Goal: Information Seeking & Learning: Find specific page/section

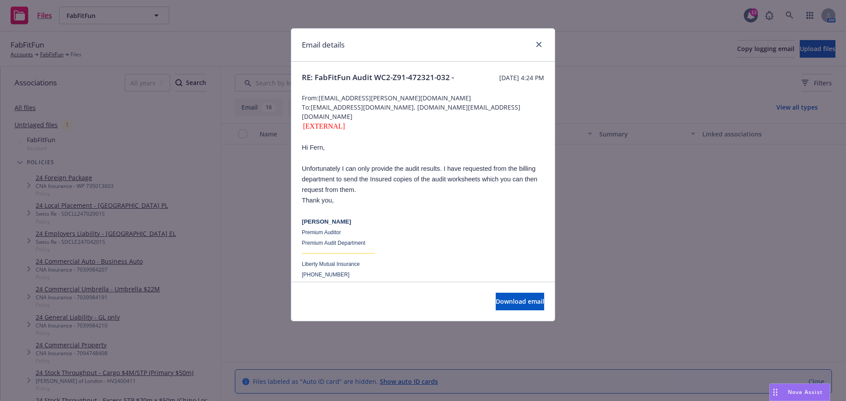
scroll to position [677, 0]
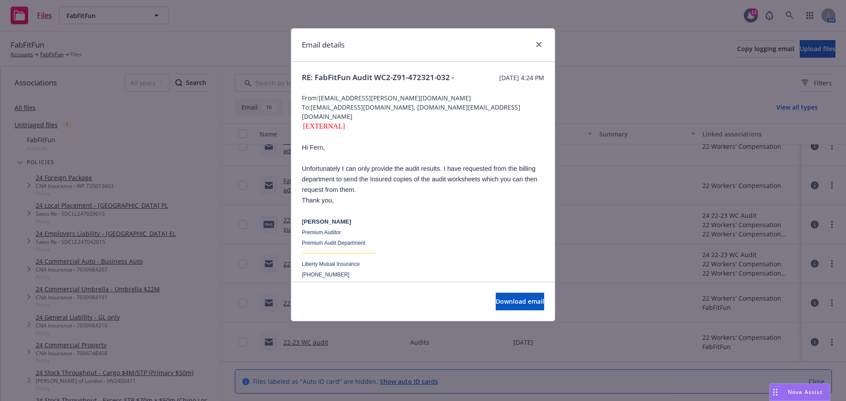
click at [533, 45] on div at bounding box center [537, 44] width 14 height 11
click at [539, 43] on icon "close" at bounding box center [538, 44] width 5 height 5
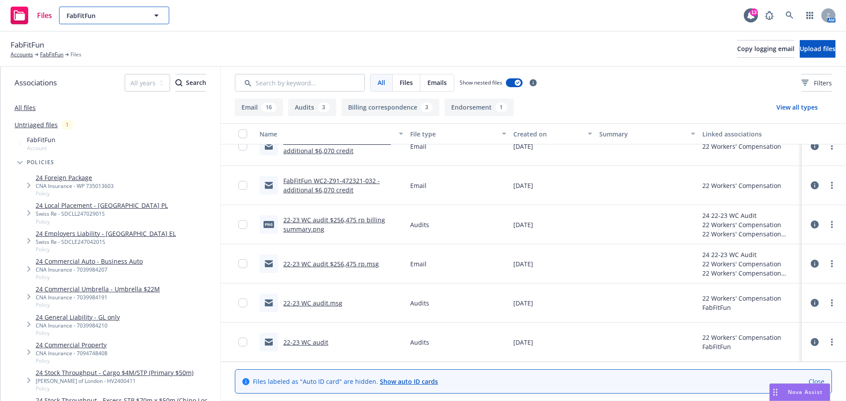
click at [99, 15] on span "FabFitFun" at bounding box center [105, 15] width 76 height 9
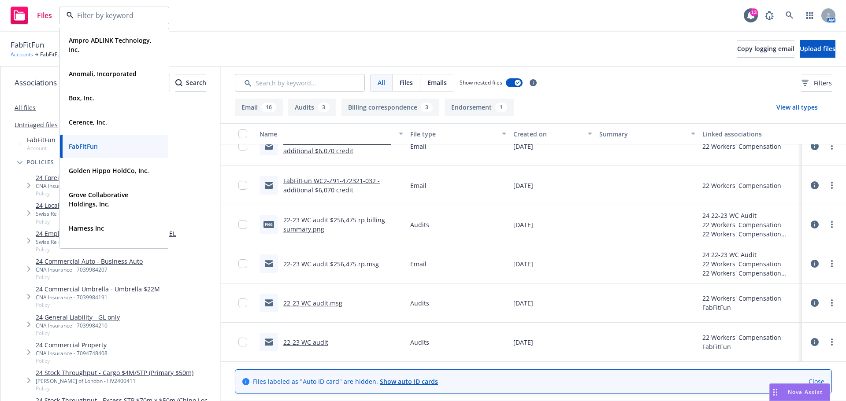
click at [18, 52] on link "Accounts" at bounding box center [22, 55] width 22 height 8
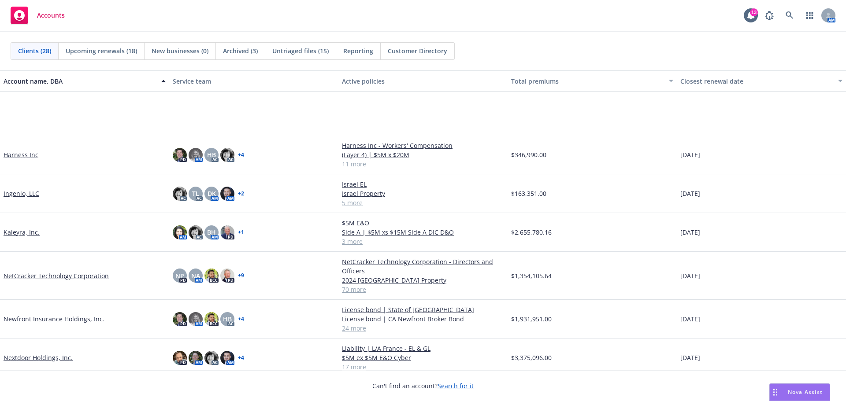
scroll to position [308, 0]
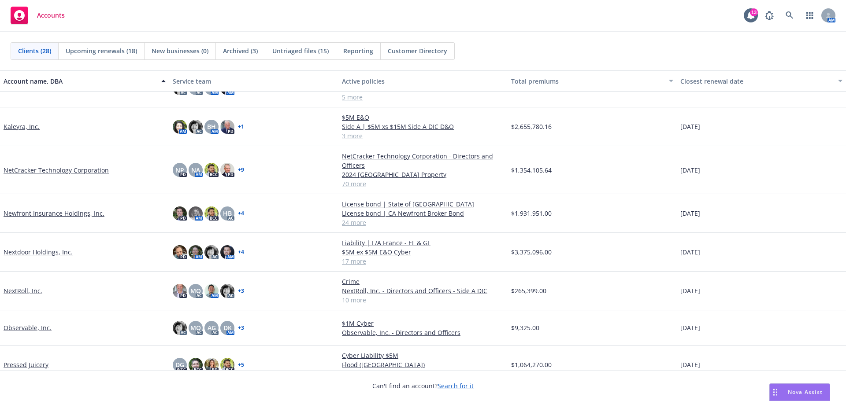
click at [47, 213] on link "Newfront Insurance Holdings, Inc." at bounding box center [54, 213] width 101 height 9
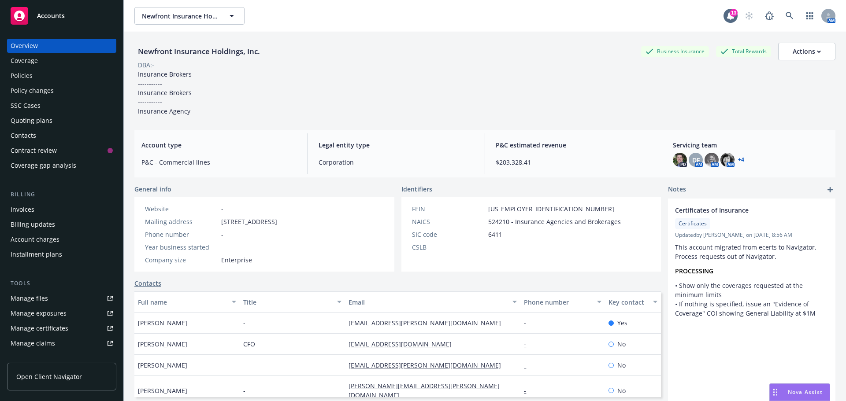
click at [26, 78] on div "Policies" at bounding box center [22, 76] width 22 height 14
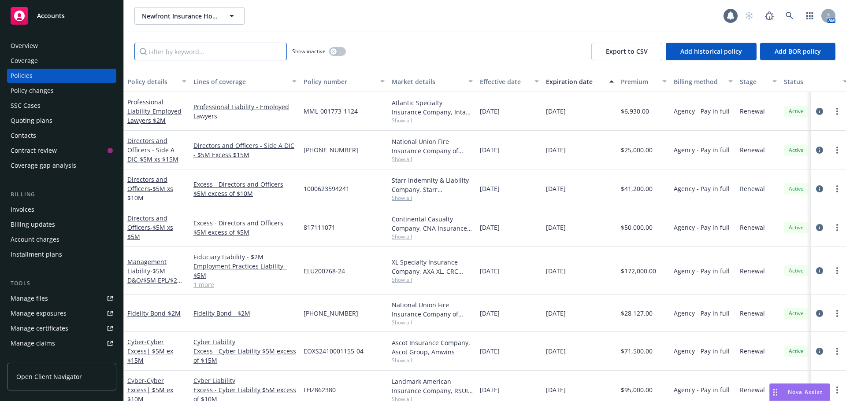
click at [202, 54] on input "Filter by keyword..." at bounding box center [210, 52] width 152 height 18
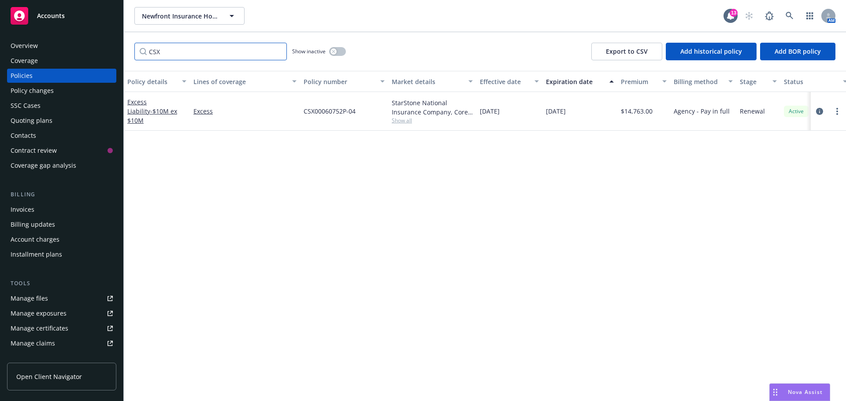
type input "CSX"
click at [17, 73] on div "Policies" at bounding box center [22, 76] width 22 height 14
drag, startPoint x: 98, startPoint y: 36, endPoint x: 109, endPoint y: 36, distance: 11.0
click at [101, 36] on div "Accounts Overview Coverage Policies Policy changes SSC Cases Quoting plans Cont…" at bounding box center [423, 200] width 846 height 401
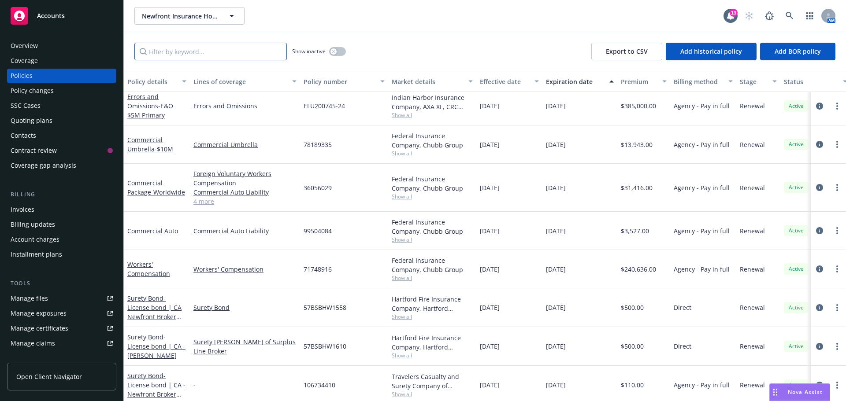
scroll to position [654, 0]
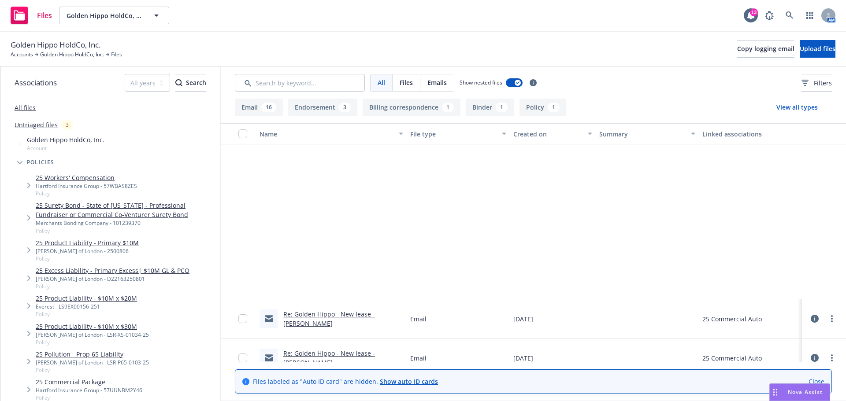
scroll to position [220, 0]
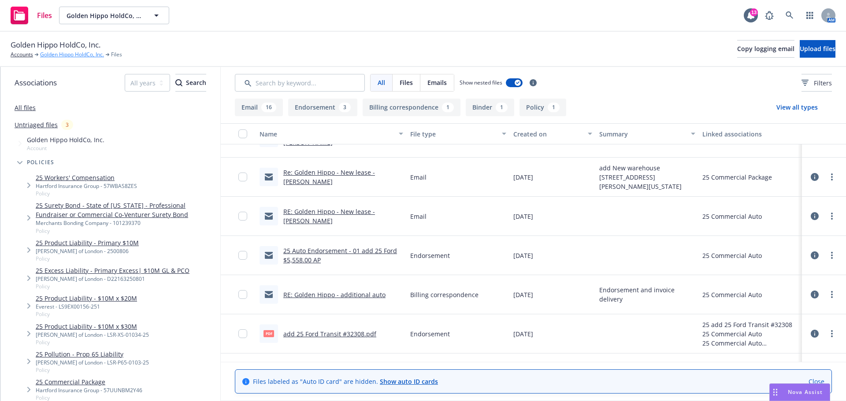
click at [68, 52] on link "Golden Hippo HoldCo, Inc." at bounding box center [72, 55] width 64 height 8
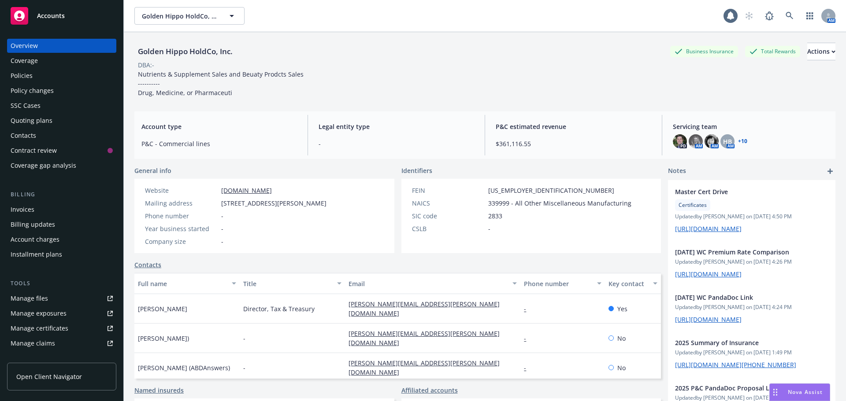
click at [32, 76] on div "Policies" at bounding box center [22, 76] width 22 height 14
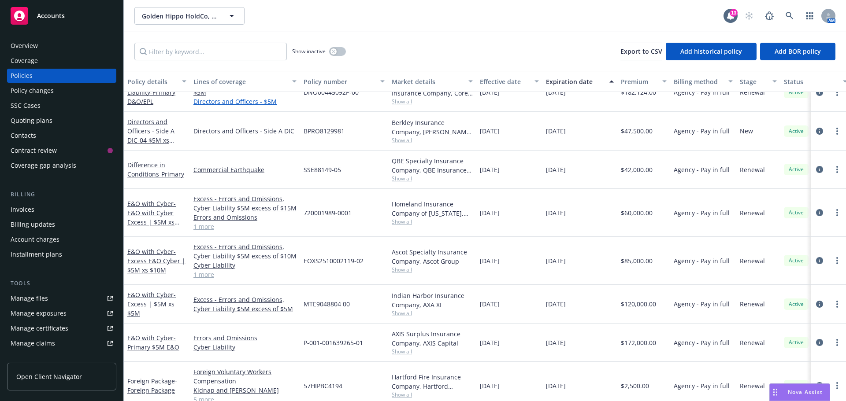
scroll to position [485, 0]
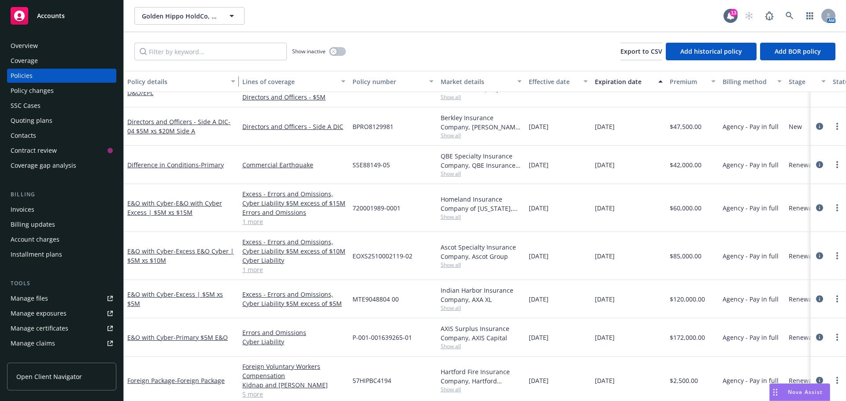
drag, startPoint x: 189, startPoint y: 82, endPoint x: 238, endPoint y: 86, distance: 49.1
click at [237, 86] on div "button" at bounding box center [234, 81] width 4 height 20
click at [147, 250] on link "E&O with Cyber - Excess E&O Cyber | $5M xs $10M" at bounding box center [180, 256] width 107 height 18
